Goal: Navigation & Orientation: Find specific page/section

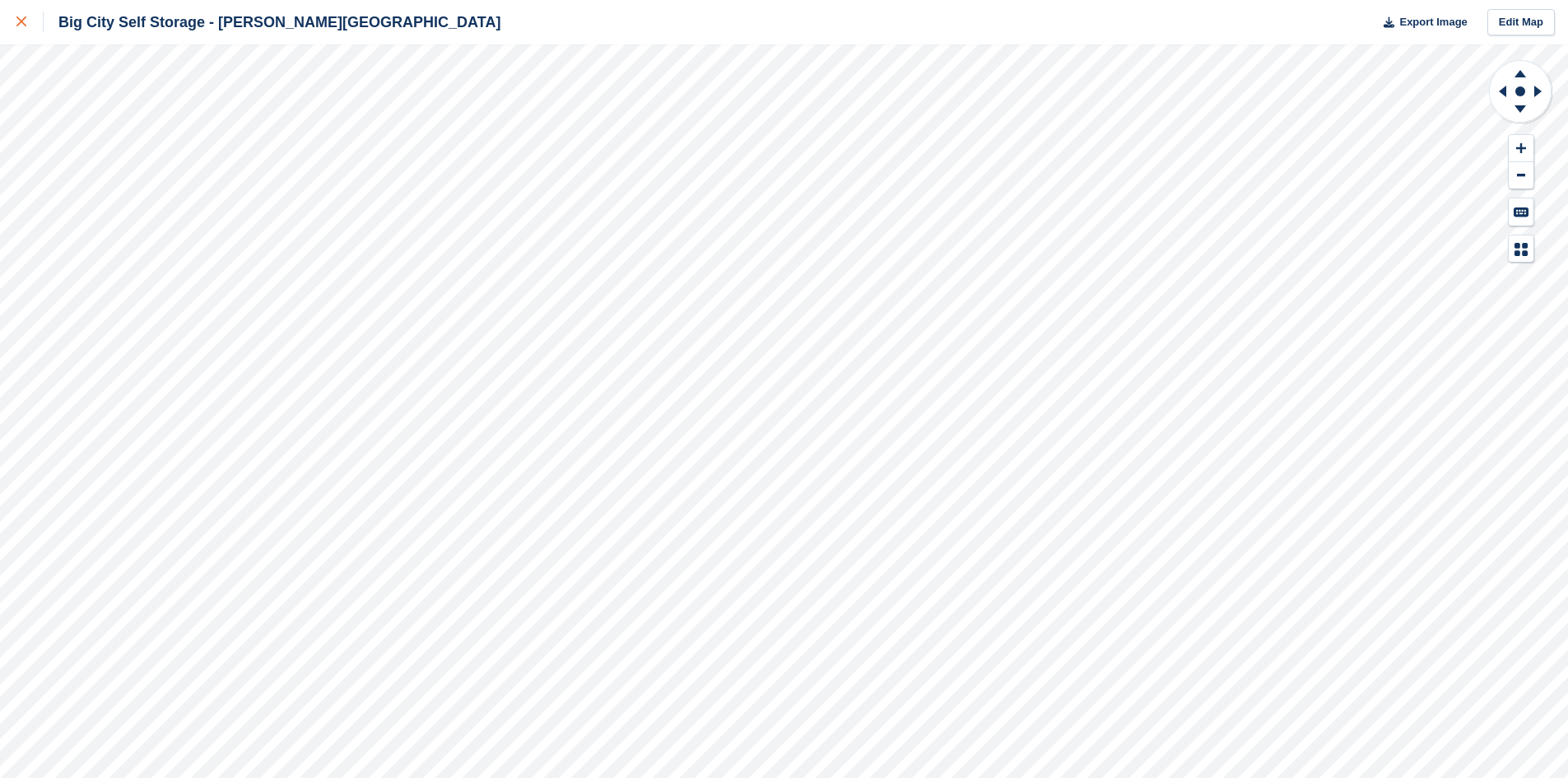
drag, startPoint x: 0, startPoint y: 0, endPoint x: 20, endPoint y: 17, distance: 26.2
click at [20, 17] on icon at bounding box center [21, 21] width 10 height 10
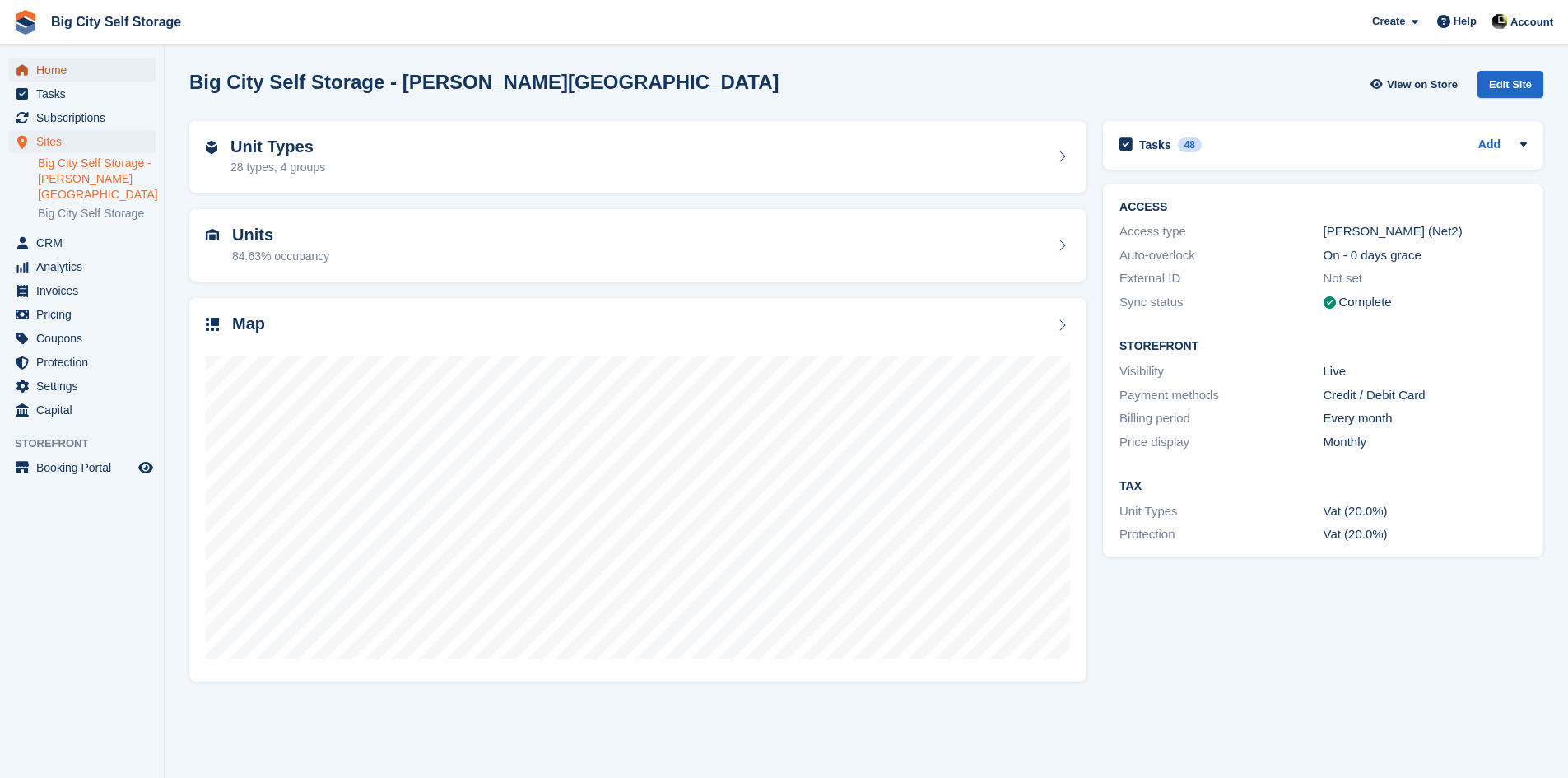
click at [56, 74] on span "Home" at bounding box center [85, 70] width 98 height 23
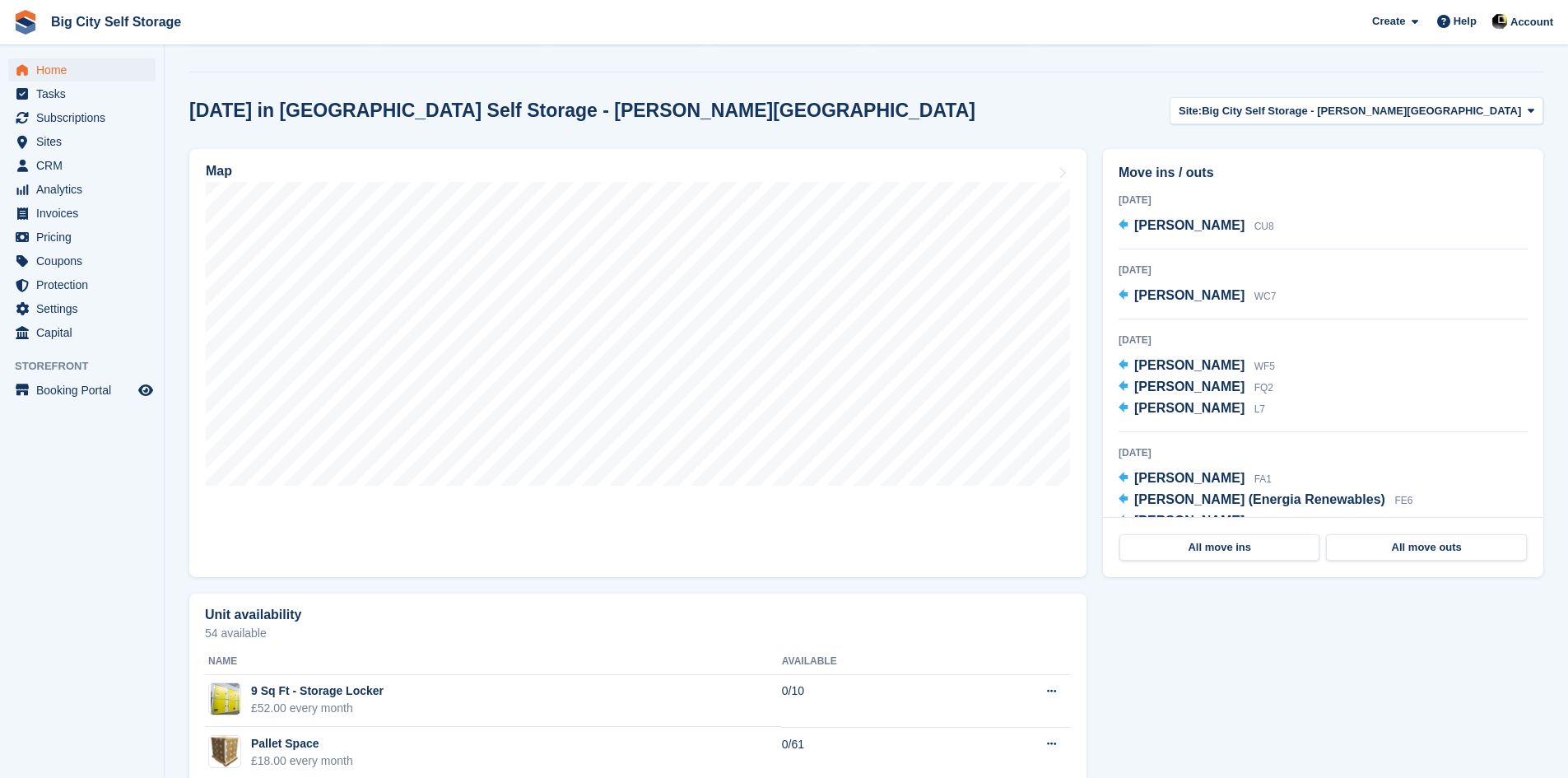
scroll to position [412, 0]
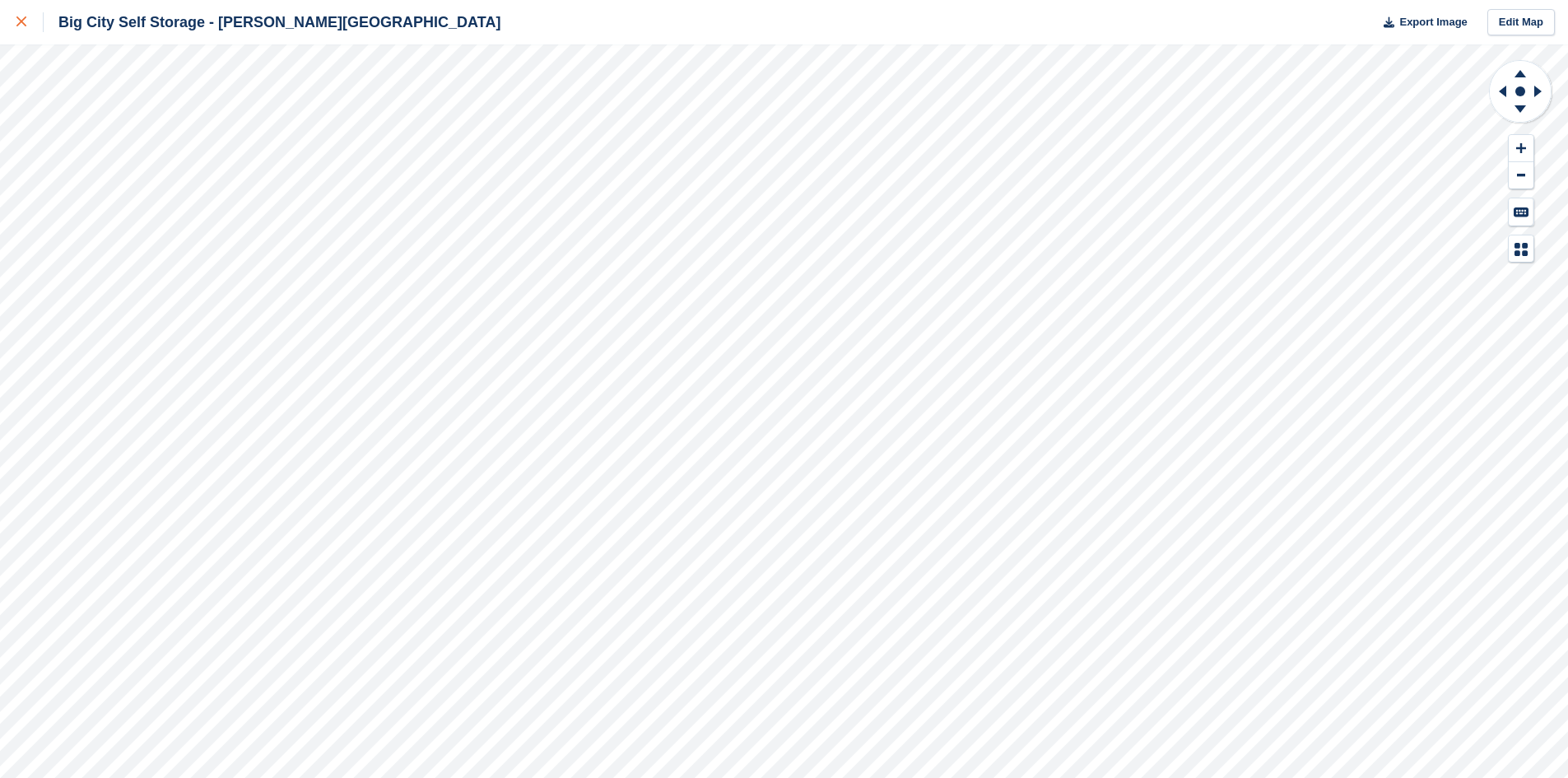
click at [21, 20] on icon at bounding box center [21, 21] width 10 height 10
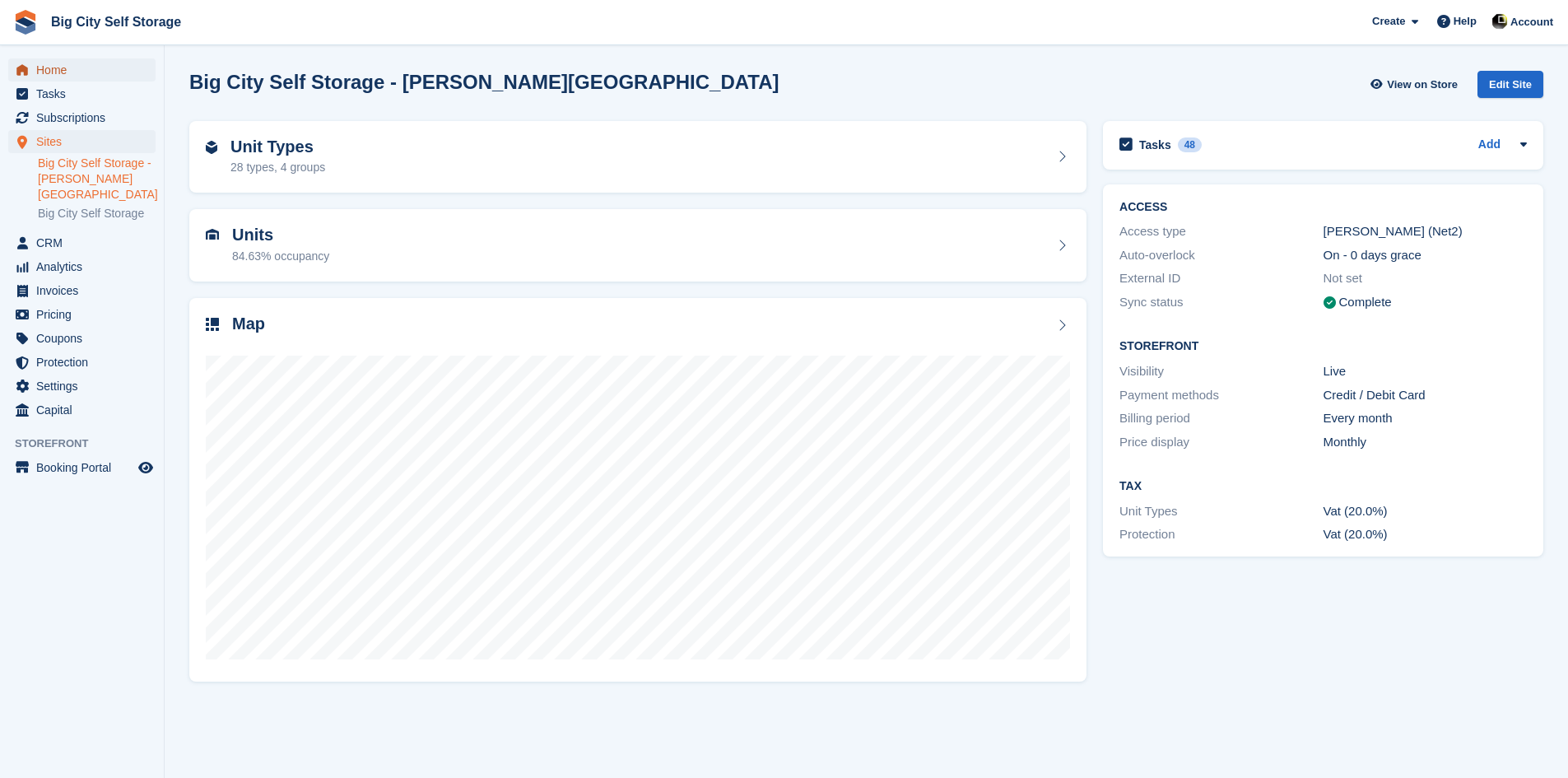
click at [46, 68] on span "Home" at bounding box center [85, 70] width 98 height 23
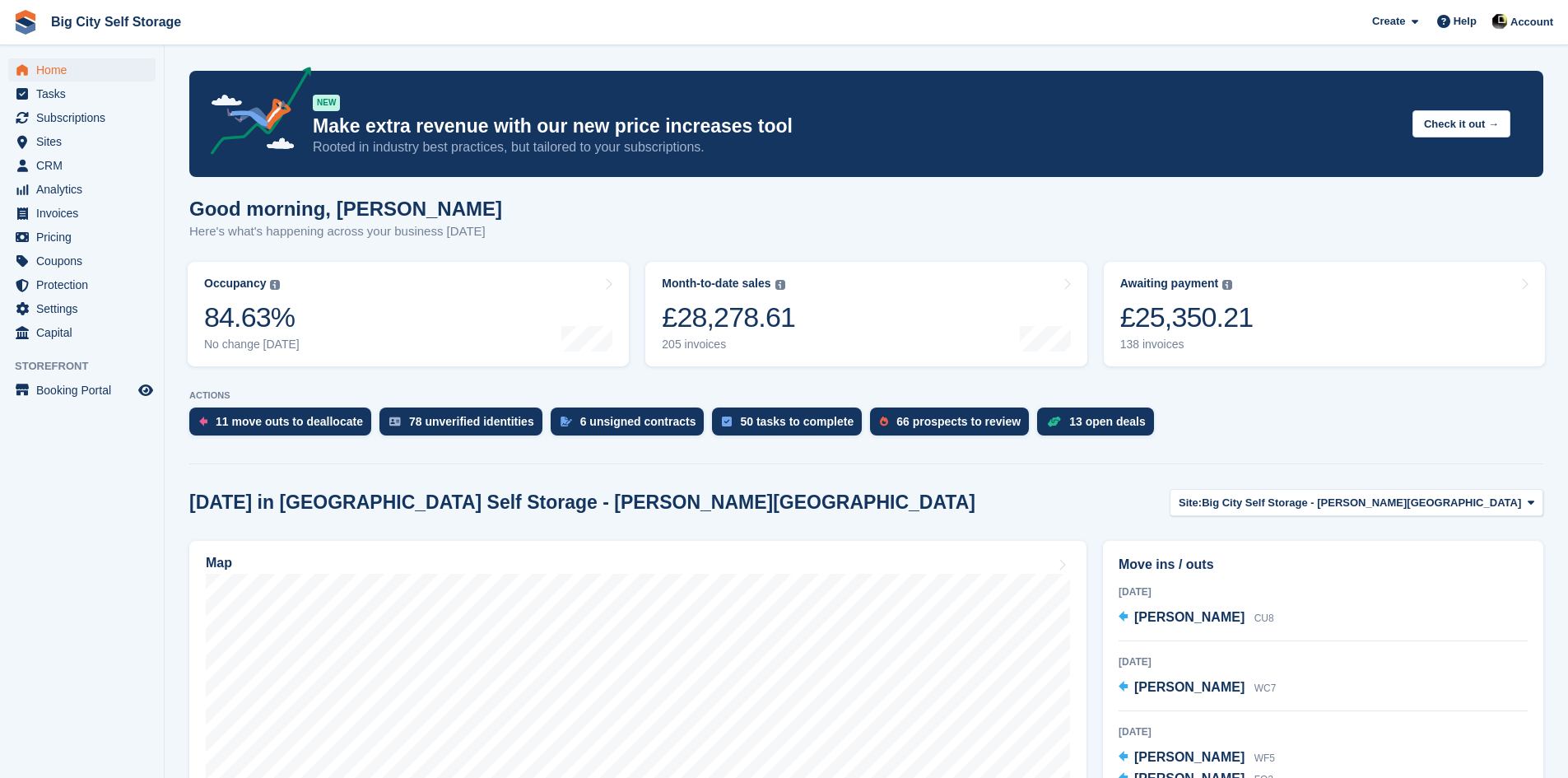
scroll to position [412, 0]
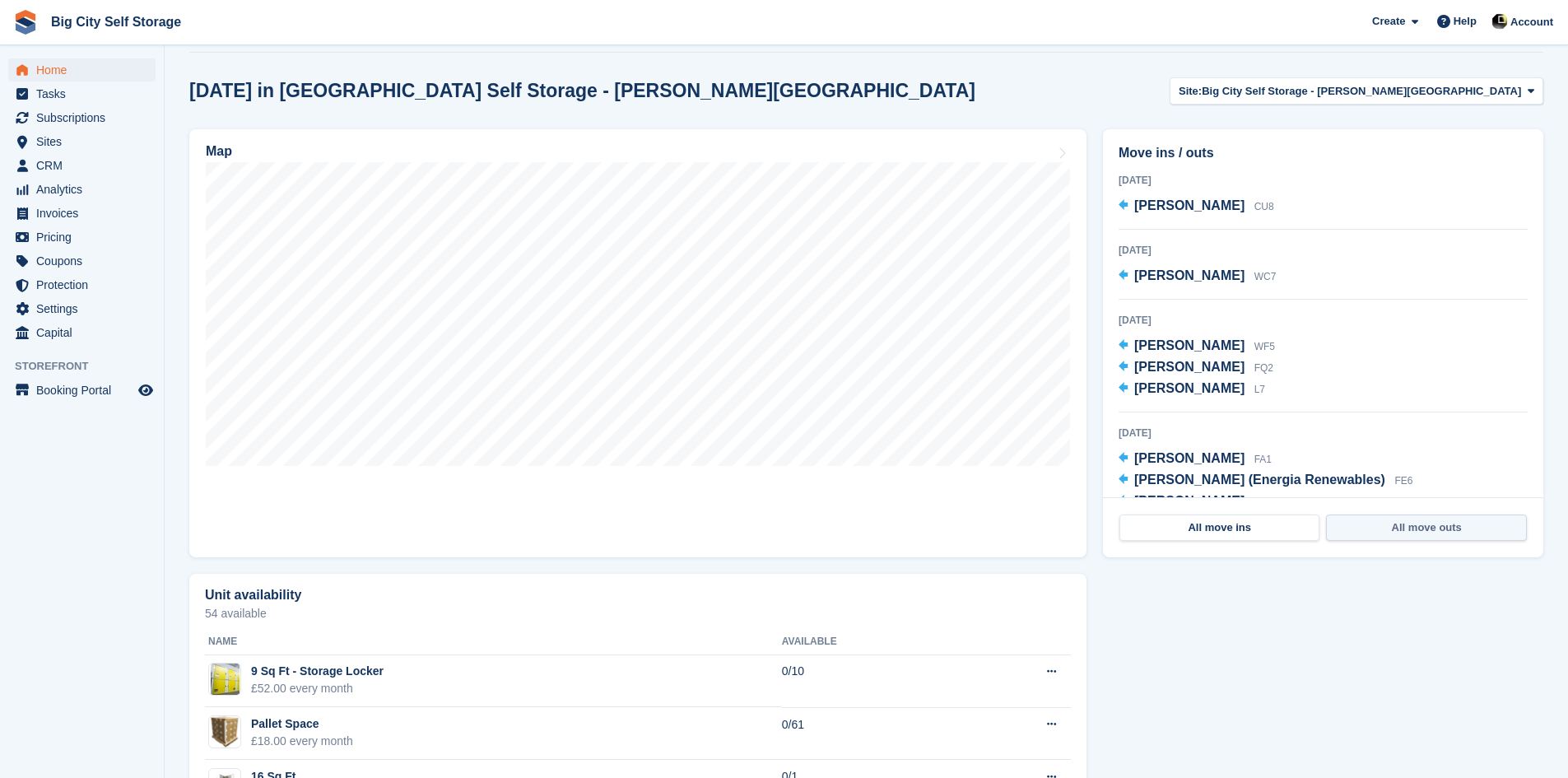
click at [1431, 527] on link "All move outs" at bounding box center [1426, 528] width 200 height 27
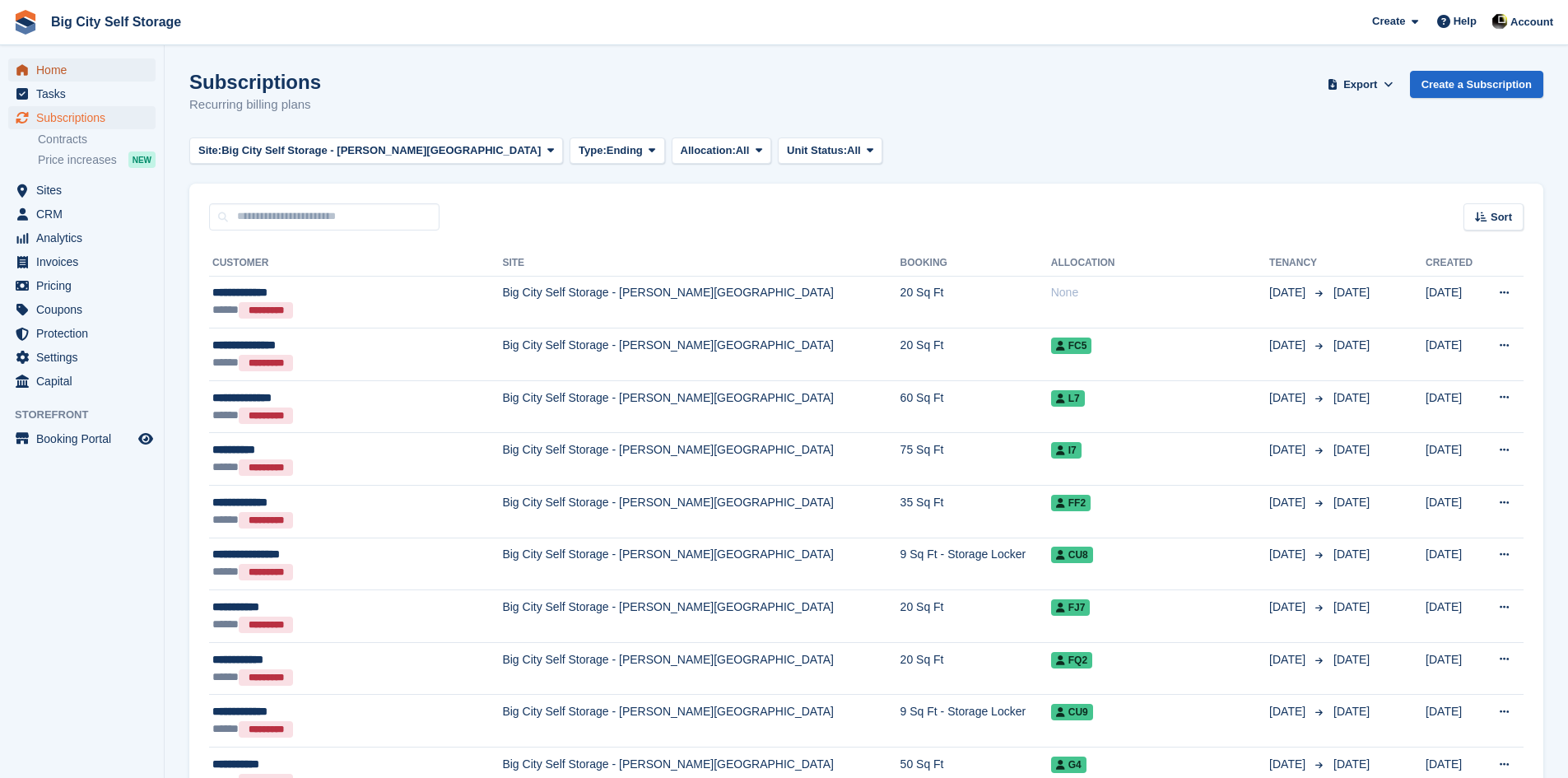
click at [41, 70] on span "Home" at bounding box center [85, 70] width 98 height 23
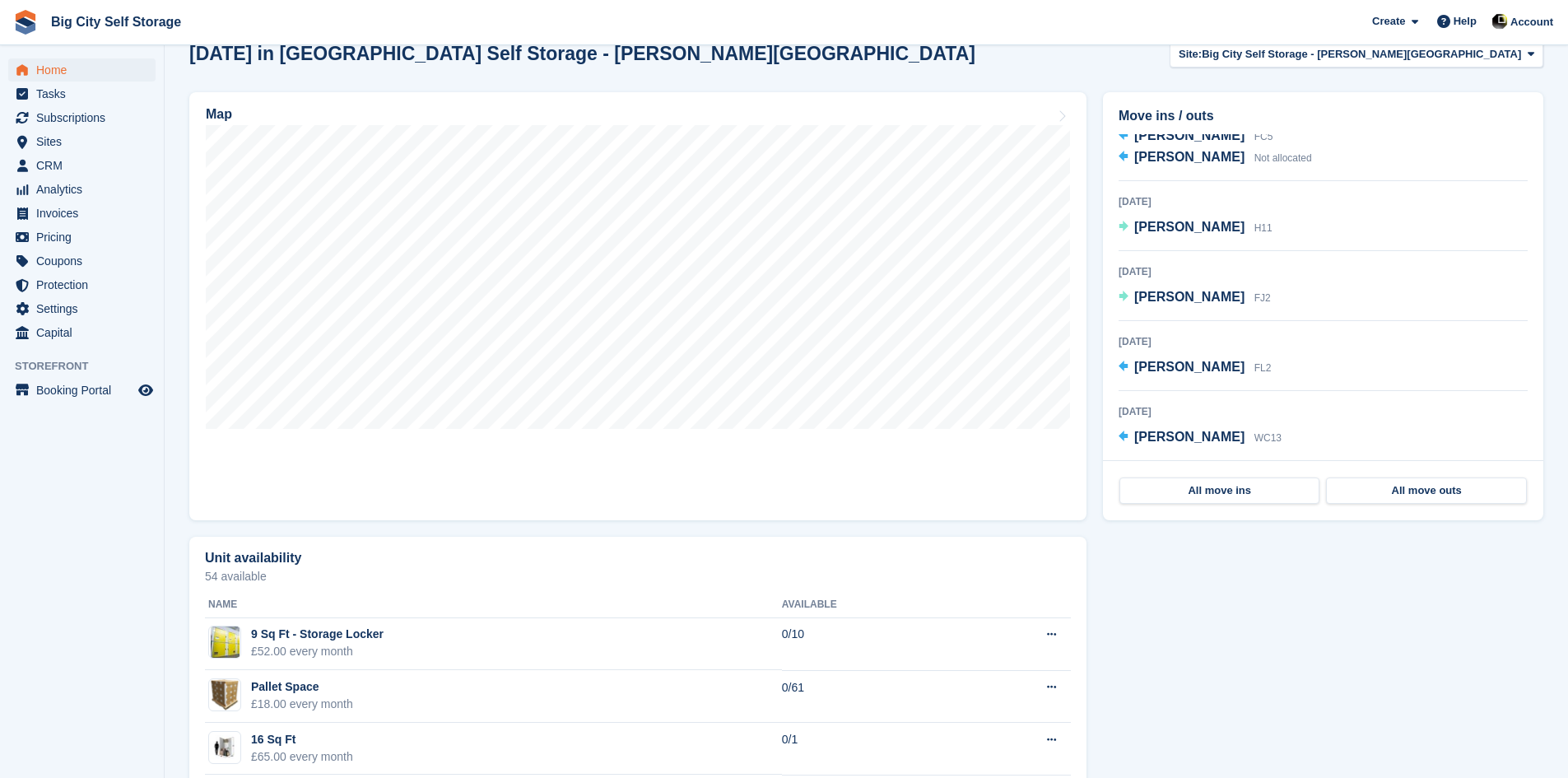
scroll to position [419, 0]
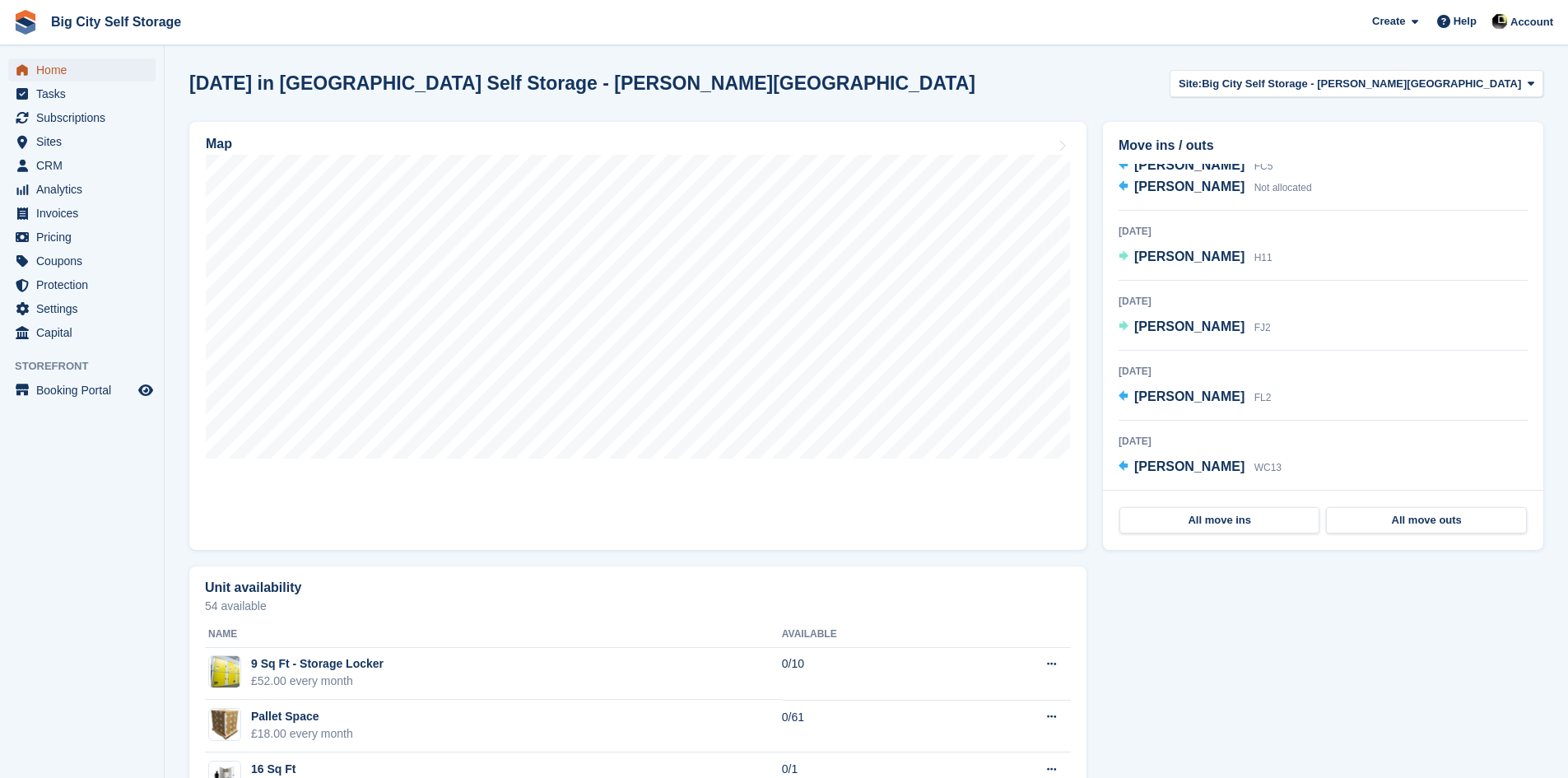
click at [49, 70] on span "Home" at bounding box center [85, 70] width 98 height 23
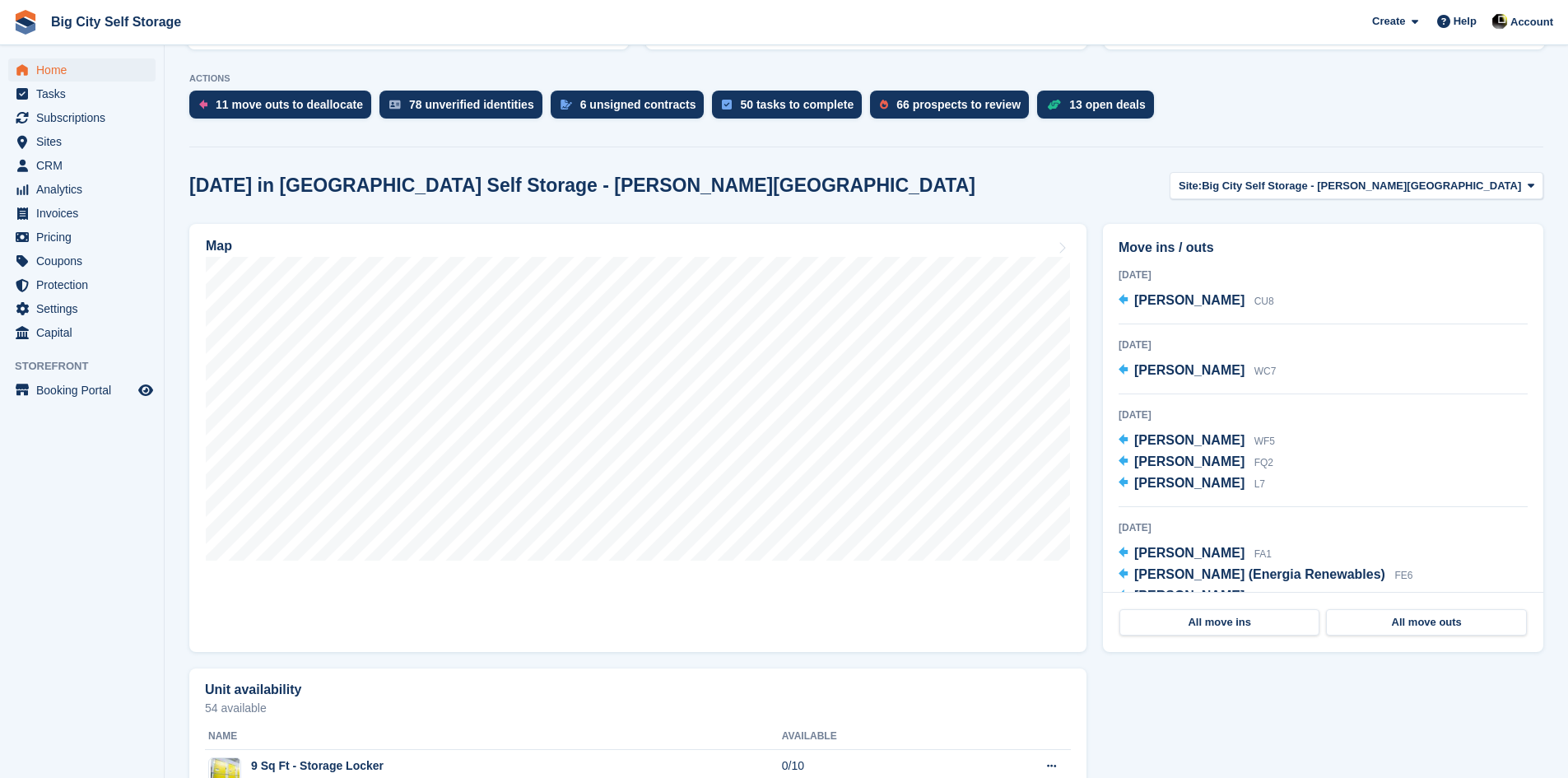
scroll to position [310, 0]
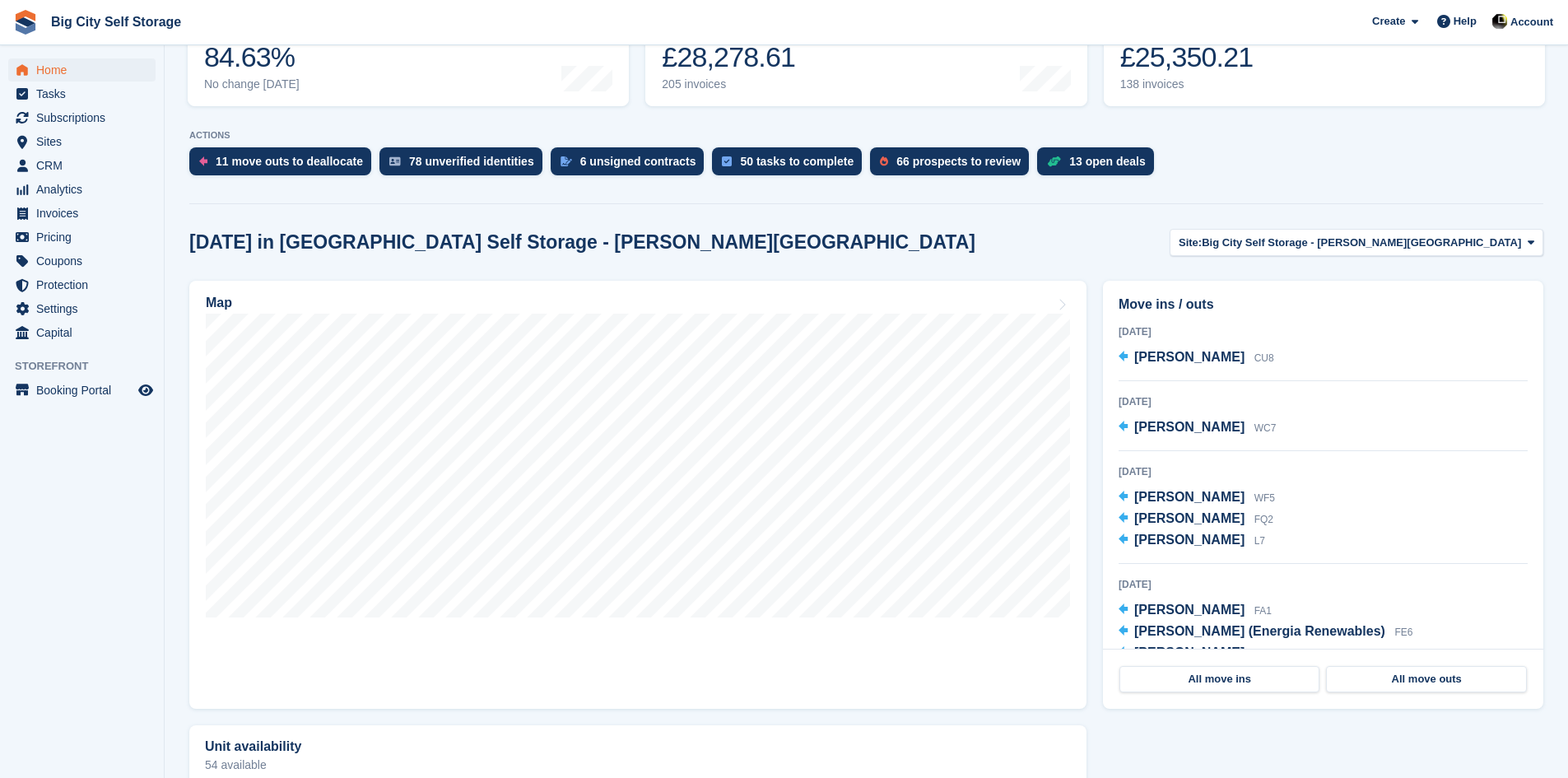
scroll to position [475, 0]
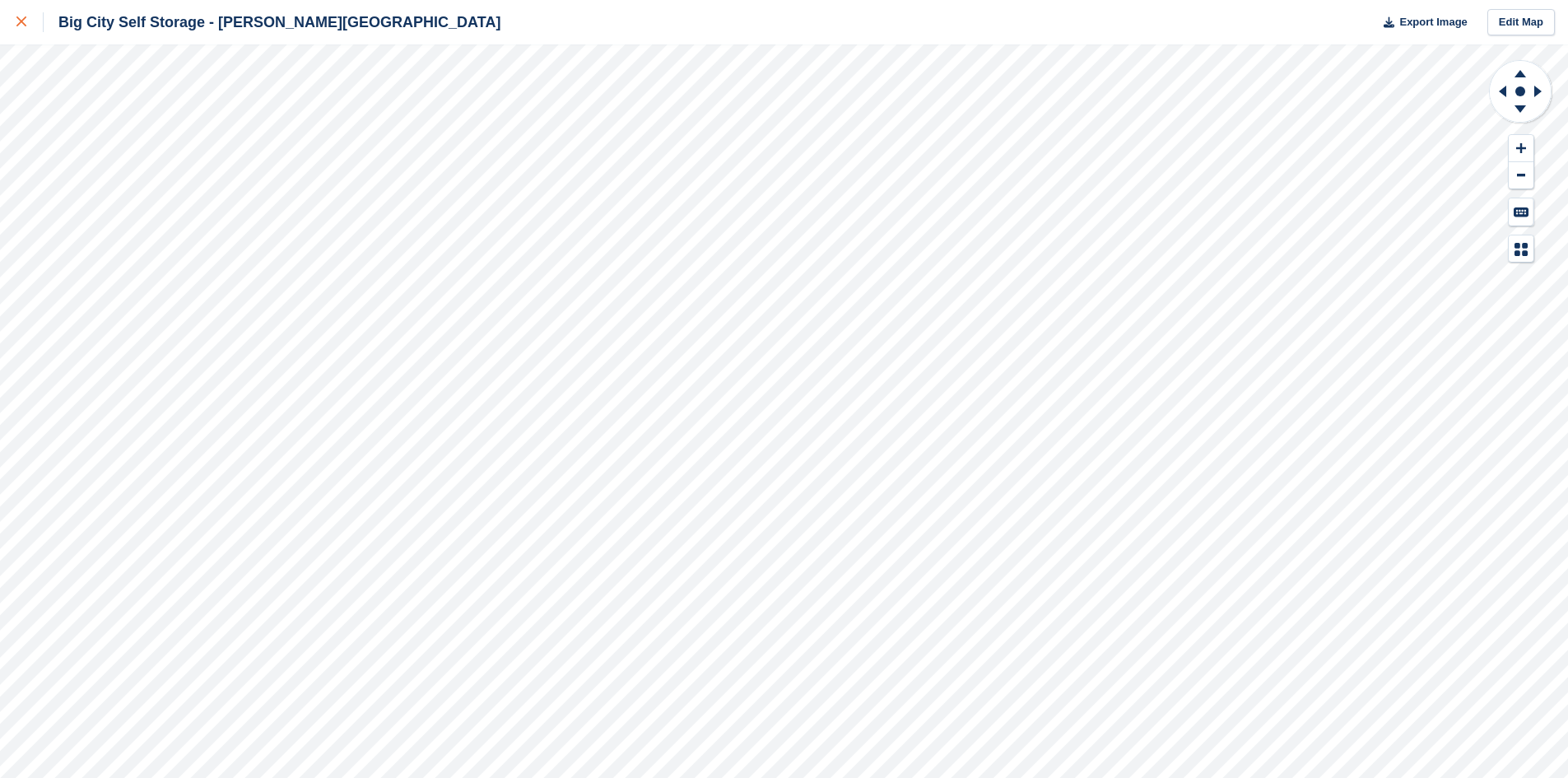
click at [17, 21] on icon at bounding box center [21, 21] width 10 height 10
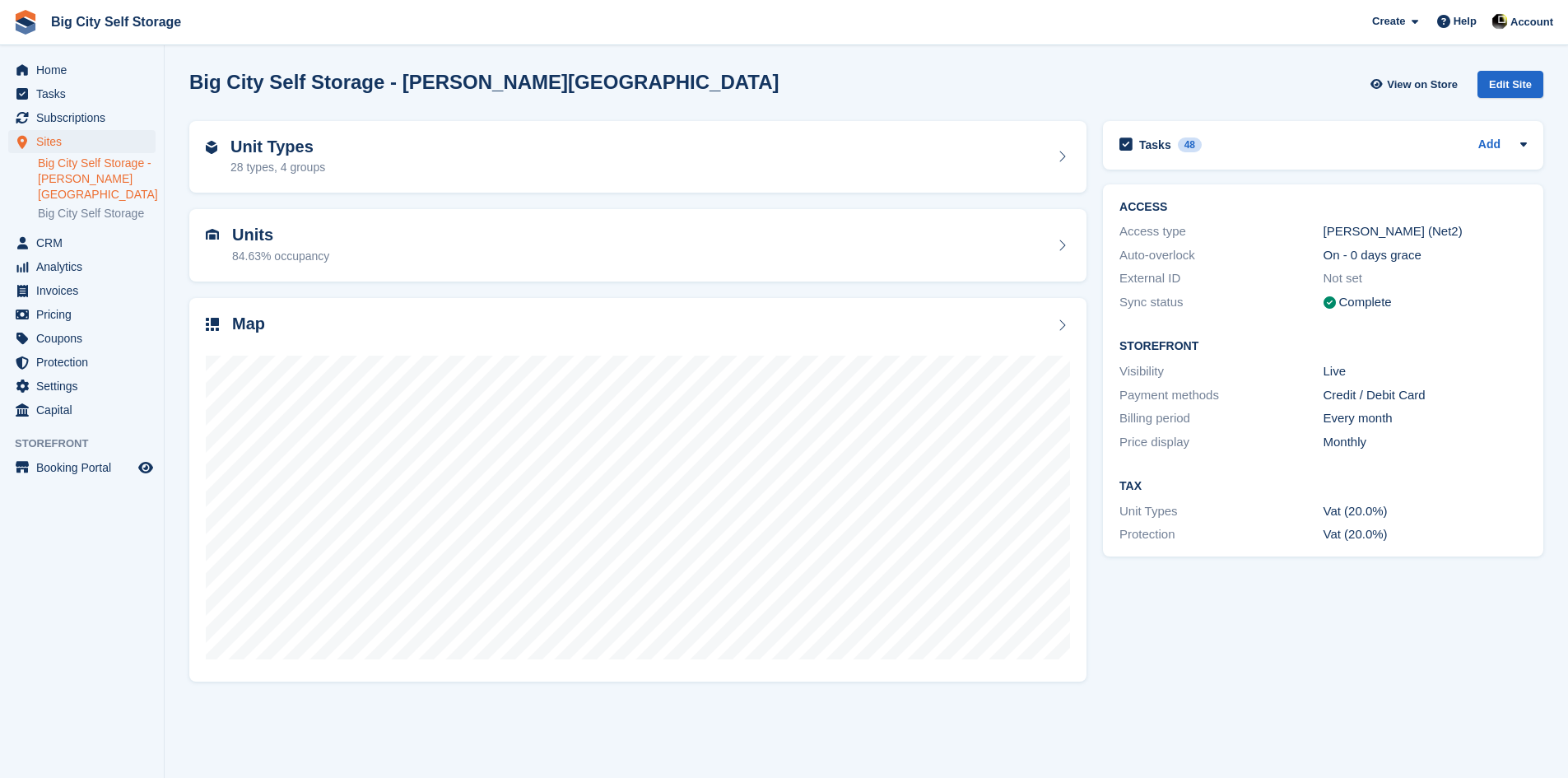
click at [165, 553] on section "Big City Self Storage - [PERSON_NAME][GEOGRAPHIC_DATA] View on Store Edit Site …" at bounding box center [866, 389] width 1404 height 778
click at [67, 73] on span "Home" at bounding box center [85, 70] width 98 height 23
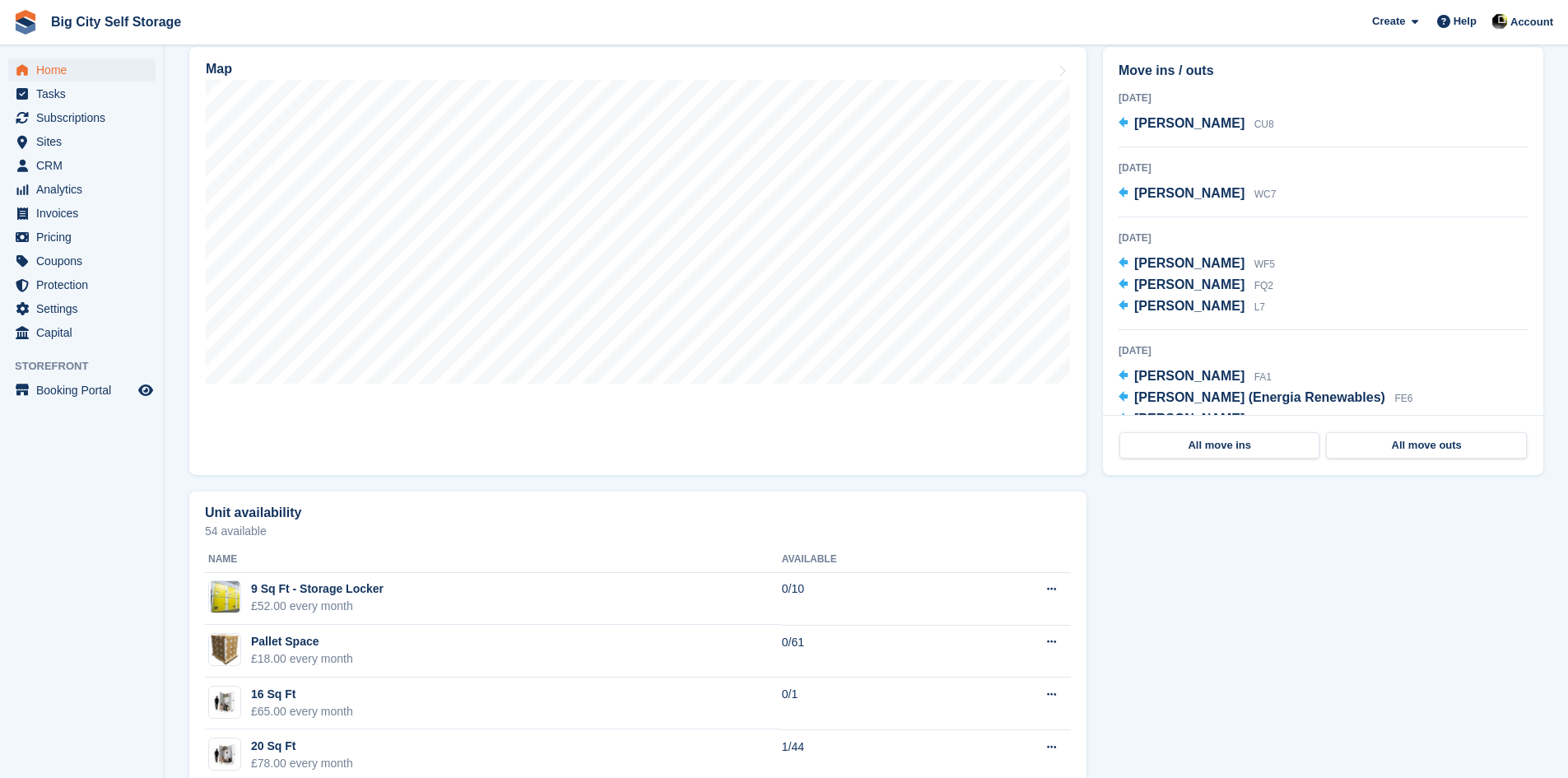
scroll to position [1400, 0]
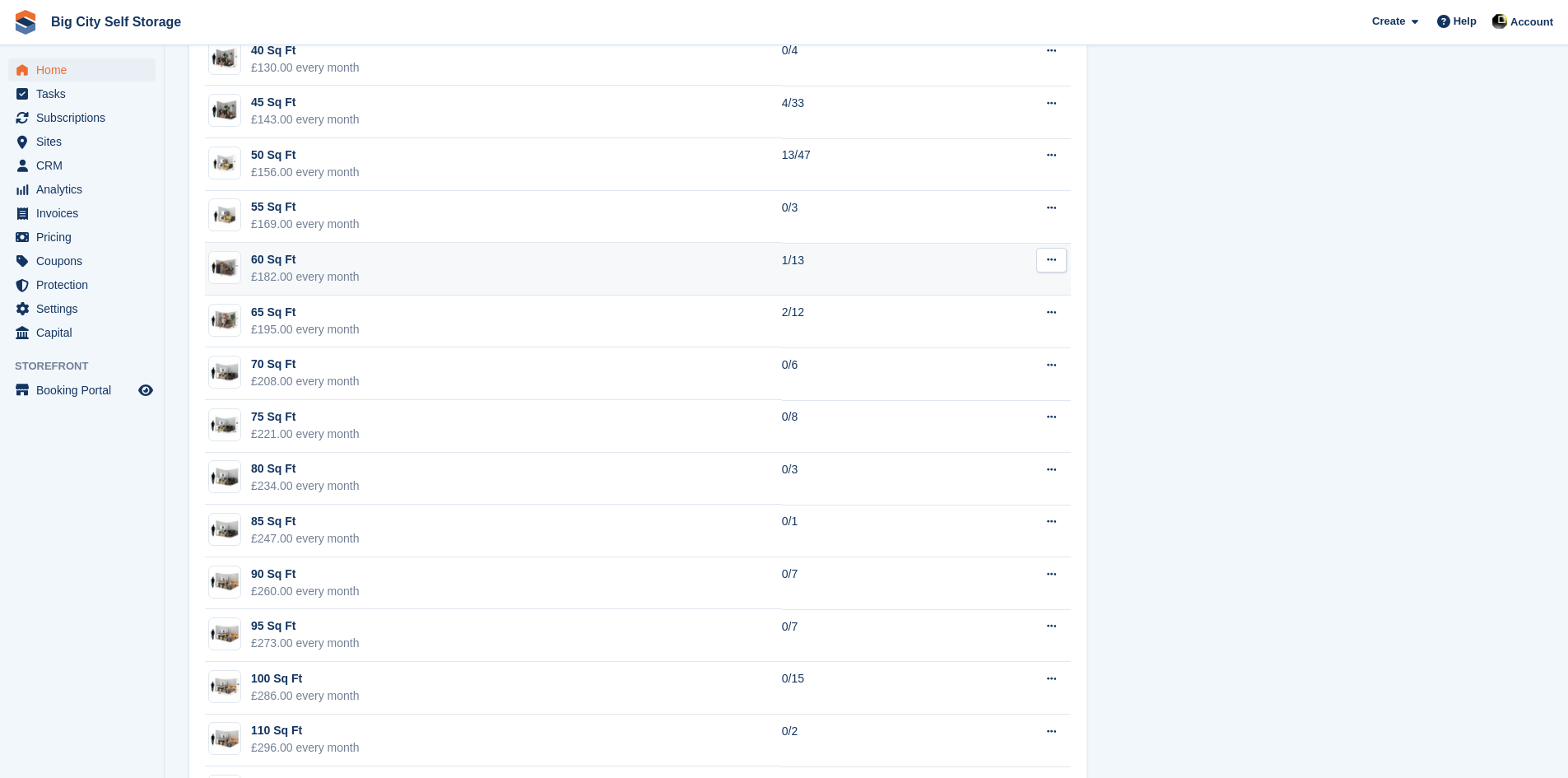
click at [282, 262] on div "60 Sq Ft" at bounding box center [305, 259] width 109 height 17
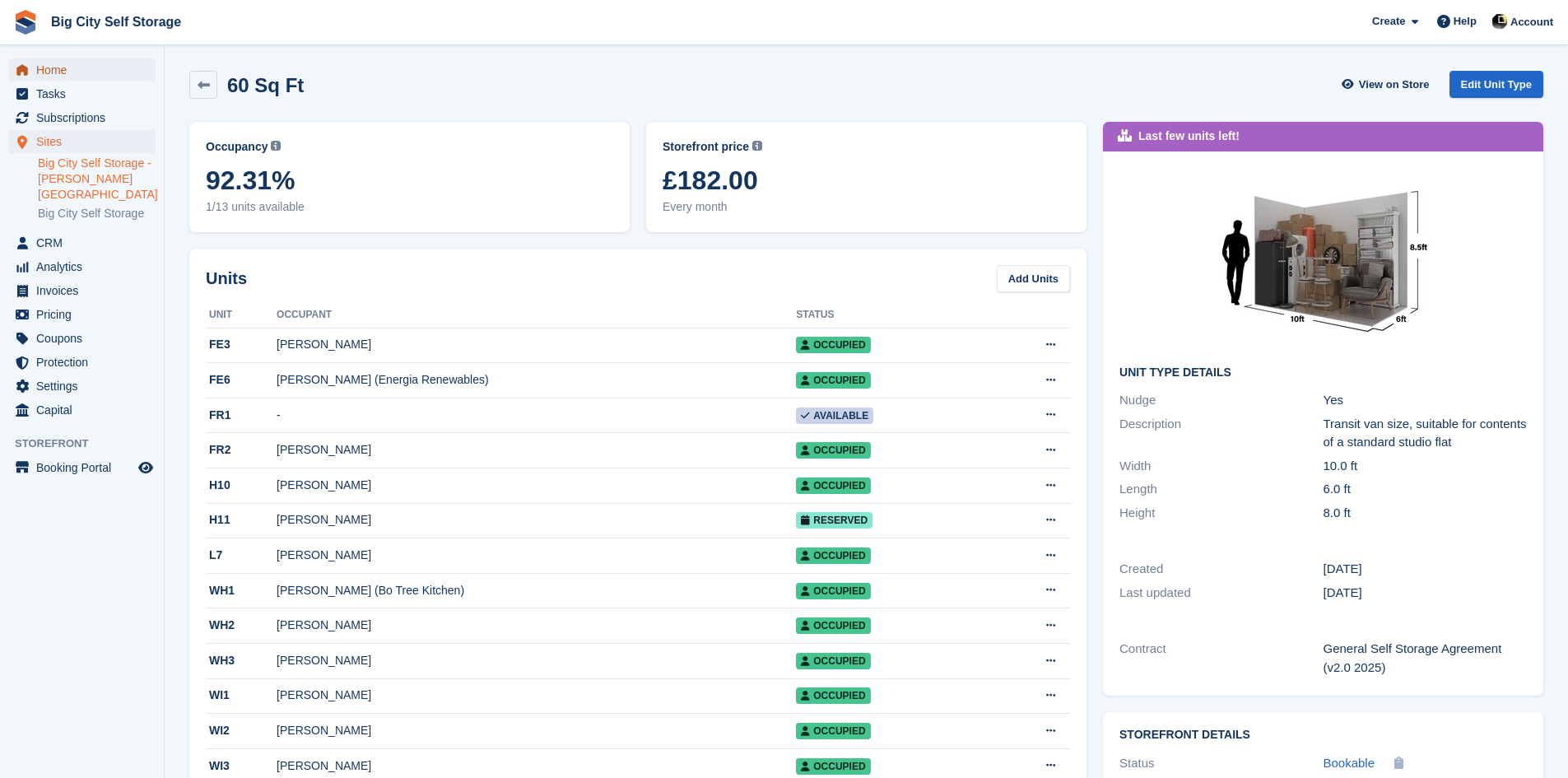
click at [55, 69] on span "Home" at bounding box center [85, 70] width 98 height 23
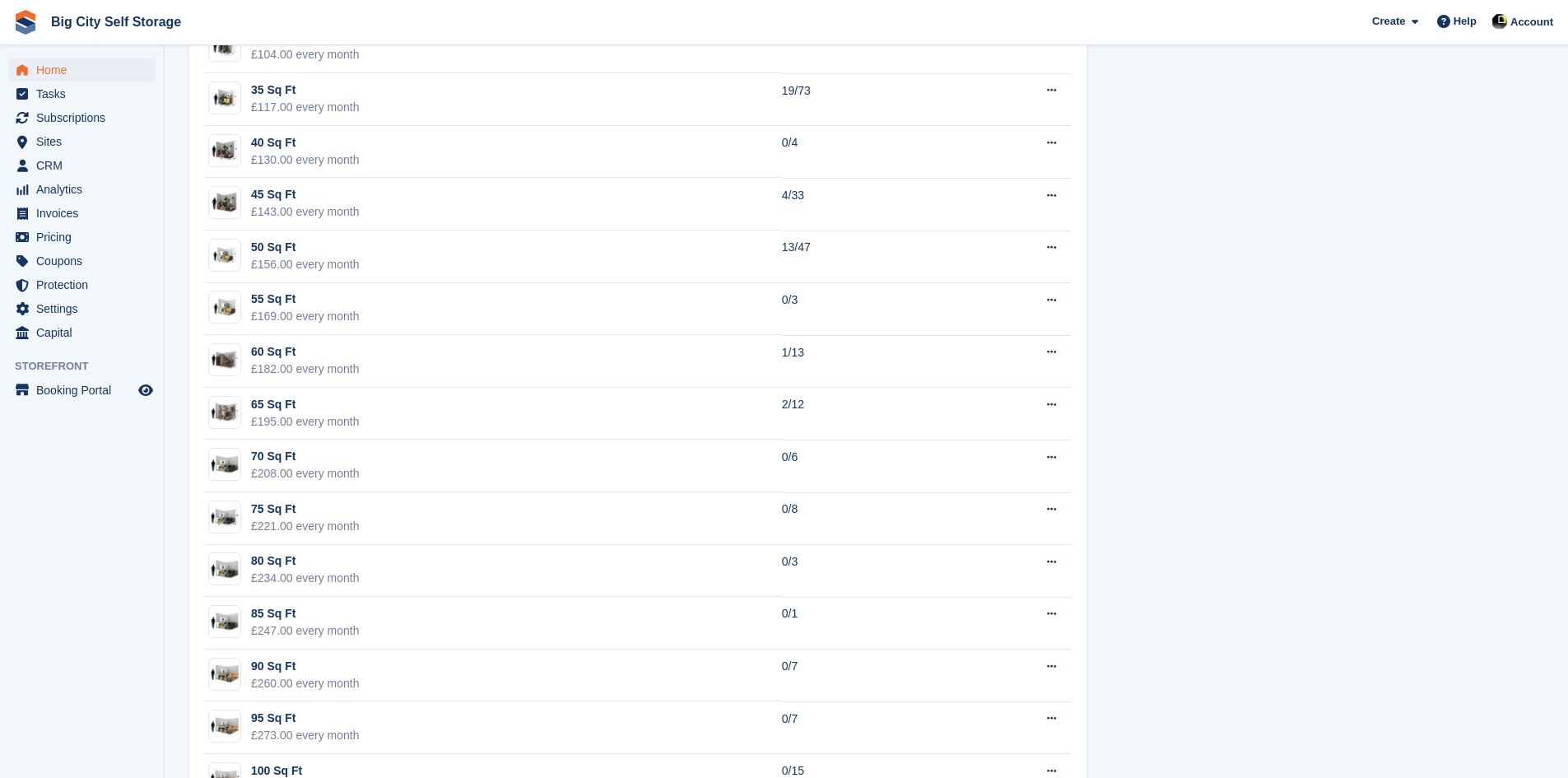
scroll to position [1317, 0]
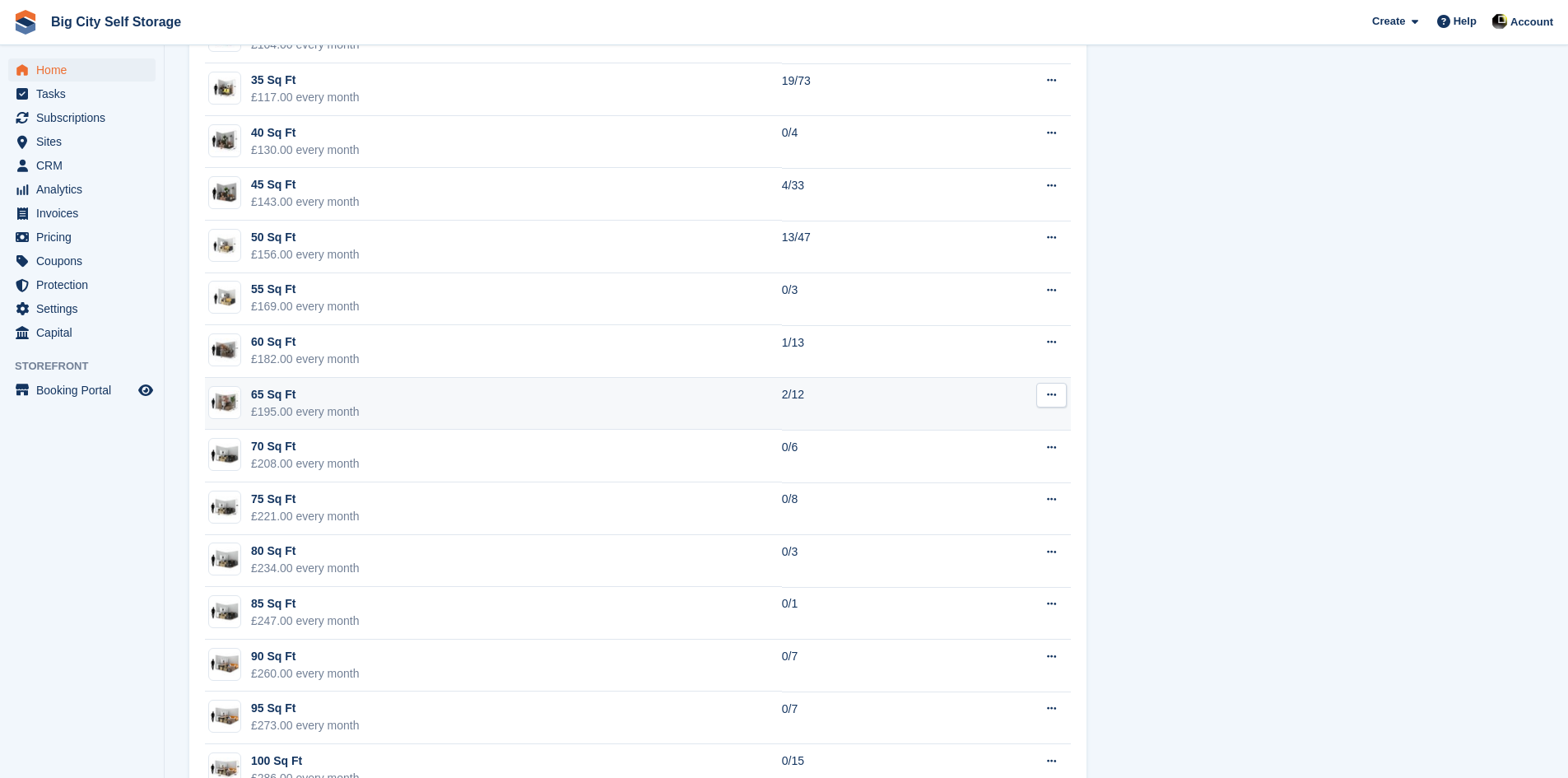
click at [293, 399] on div "65 Sq Ft" at bounding box center [305, 394] width 109 height 17
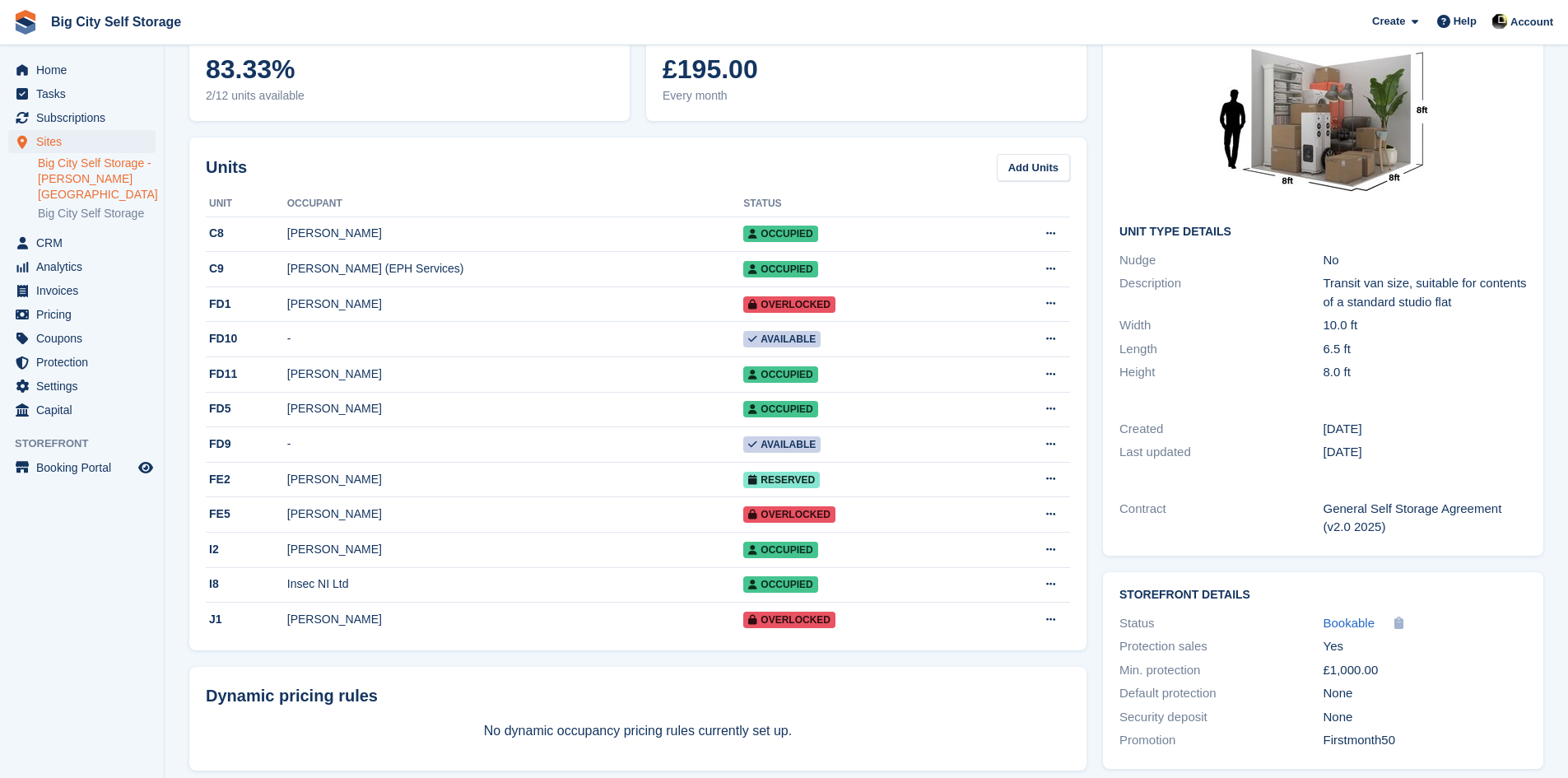
scroll to position [83, 0]
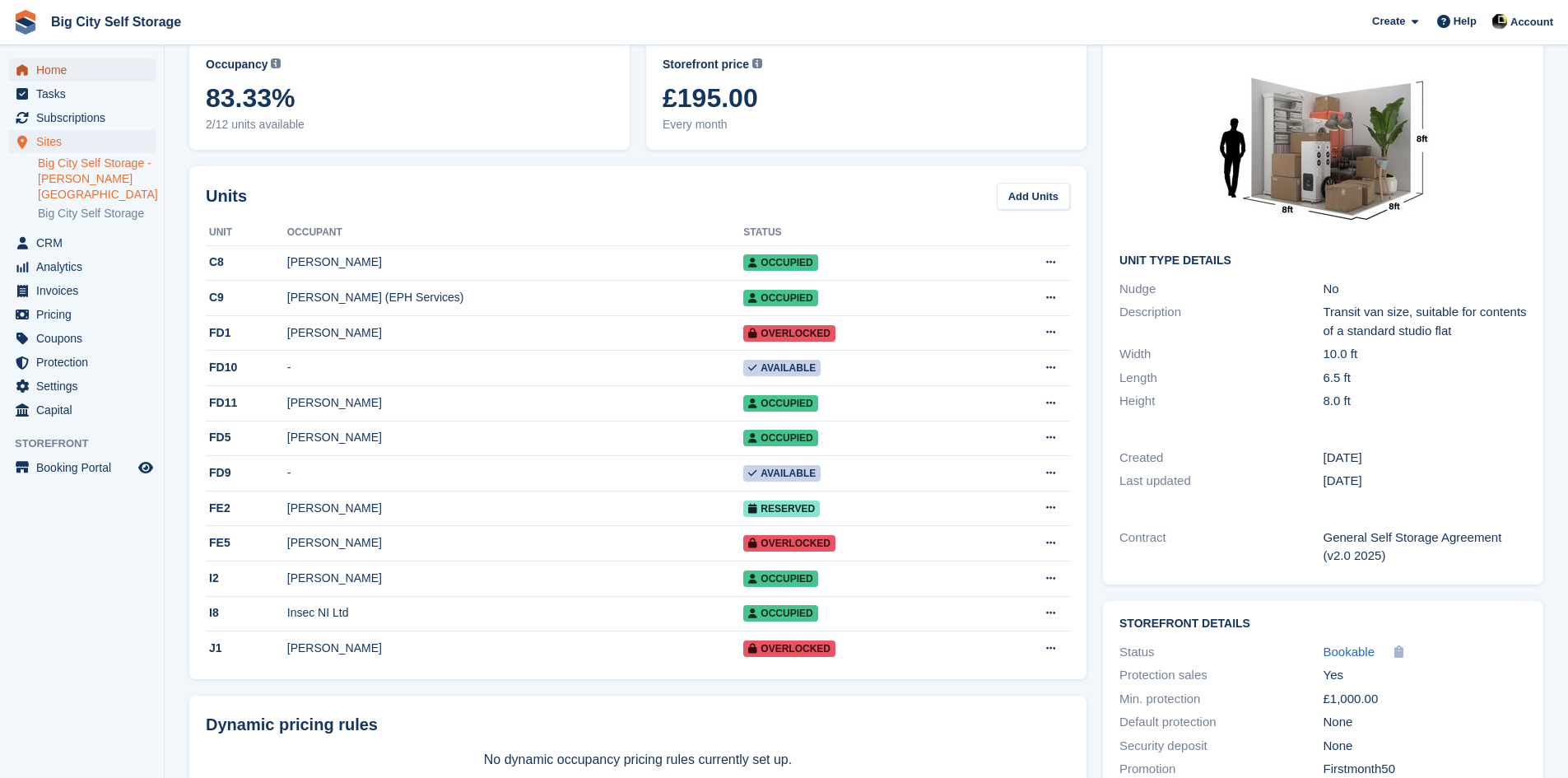
click at [52, 73] on span "Home" at bounding box center [85, 70] width 98 height 23
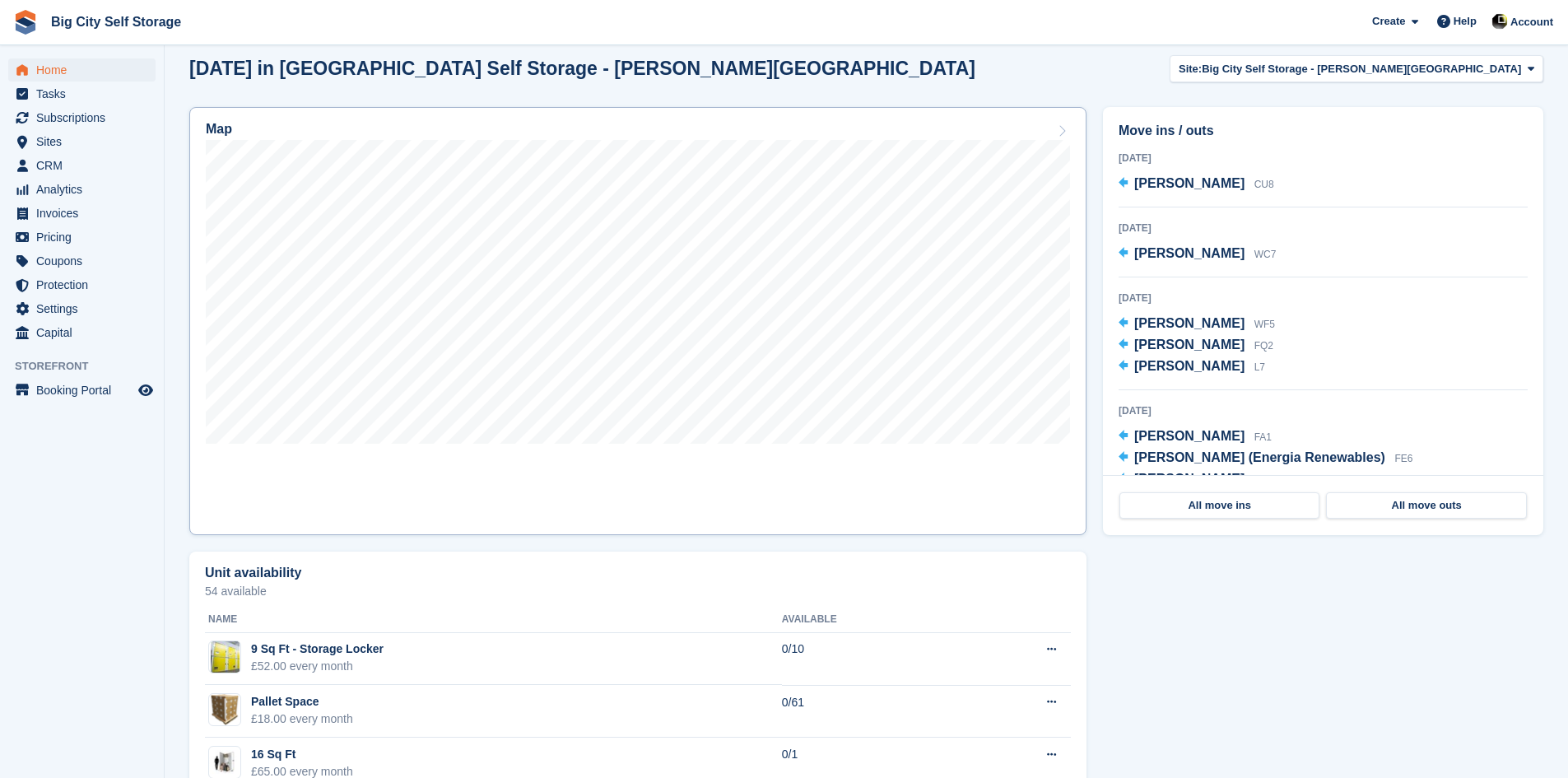
scroll to position [412, 0]
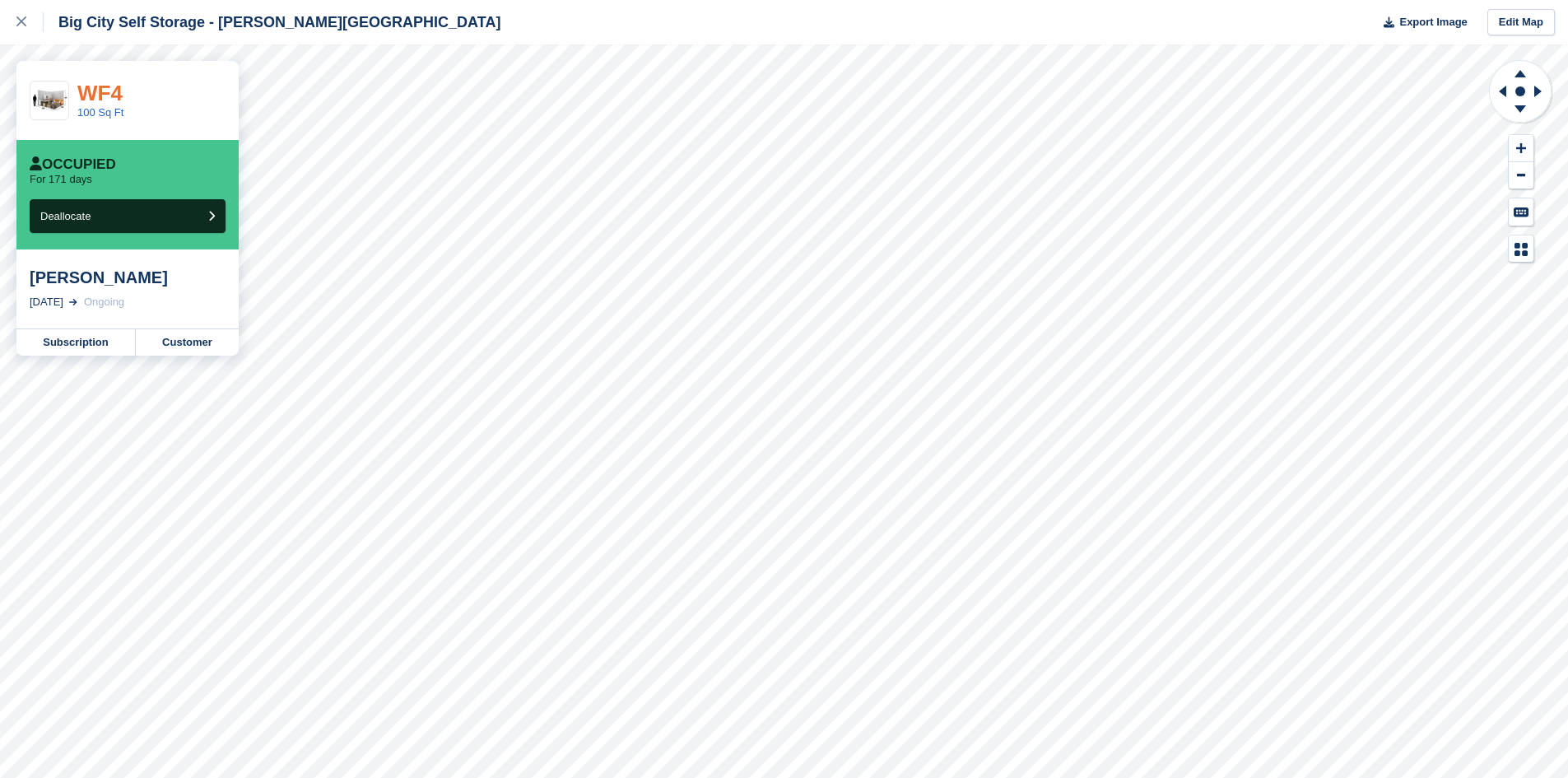
click at [98, 90] on link "WF4" at bounding box center [99, 93] width 45 height 25
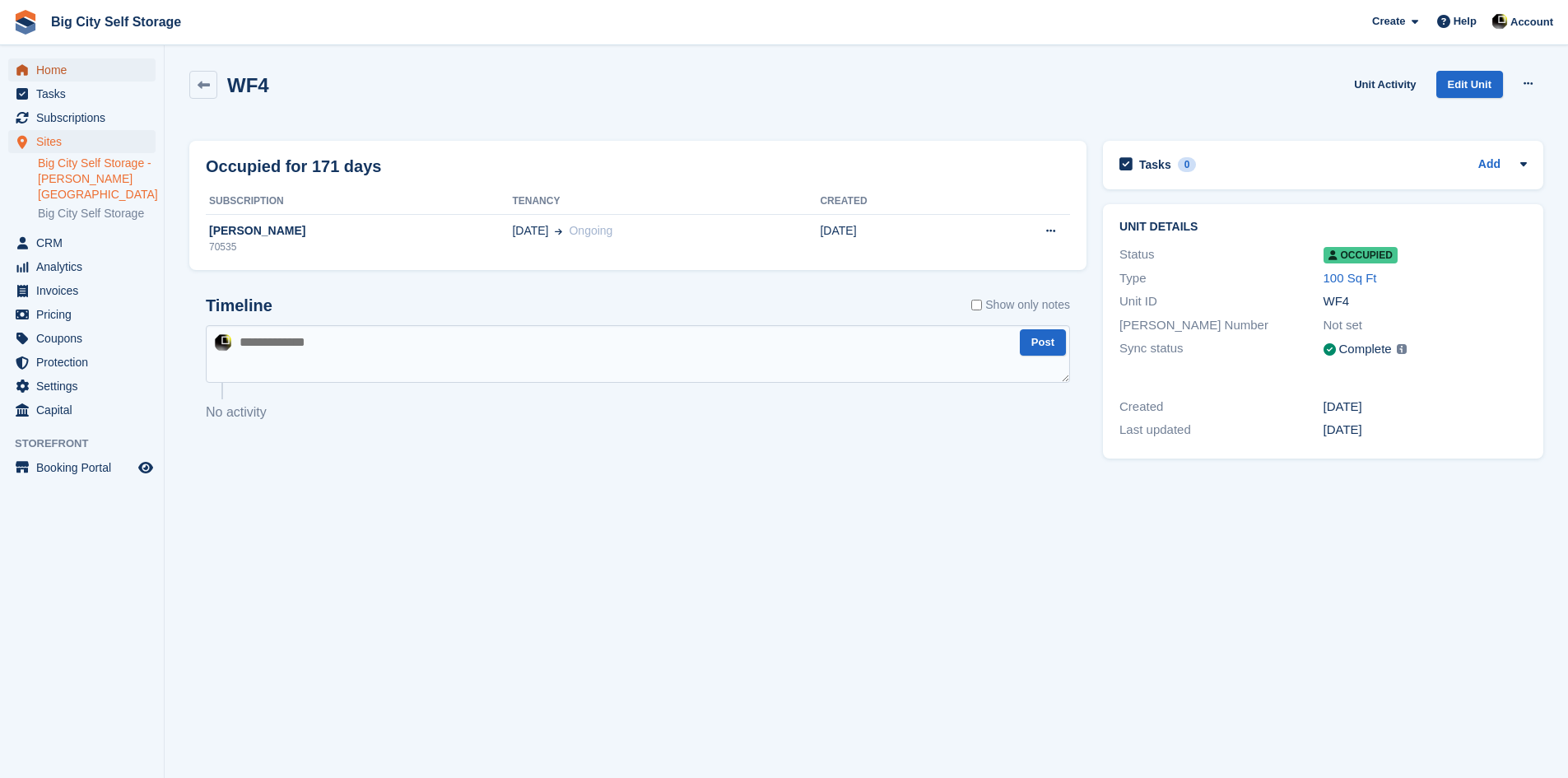
click at [54, 65] on span "Home" at bounding box center [85, 70] width 98 height 23
